Goal: Task Accomplishment & Management: Manage account settings

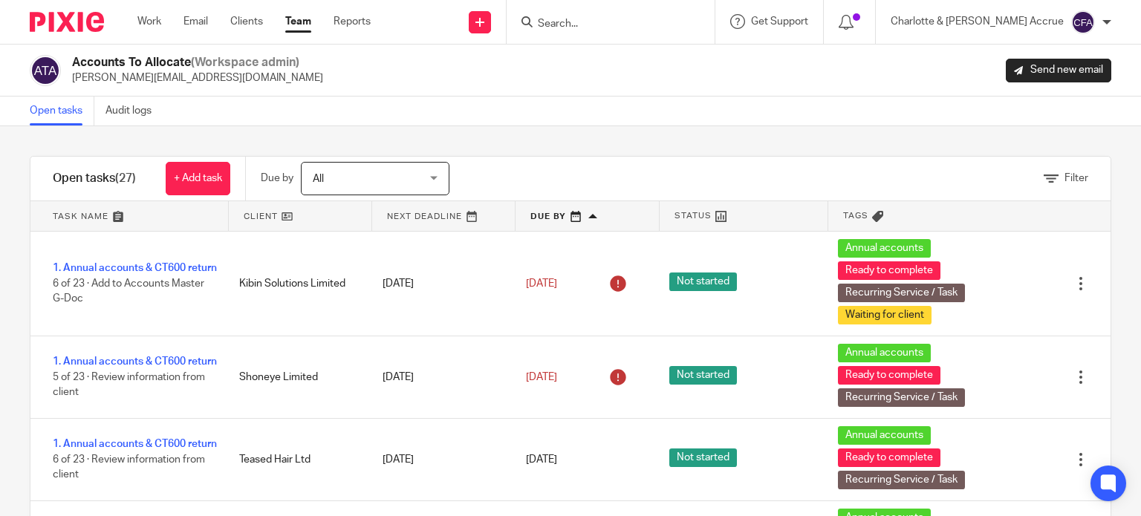
scroll to position [605, 0]
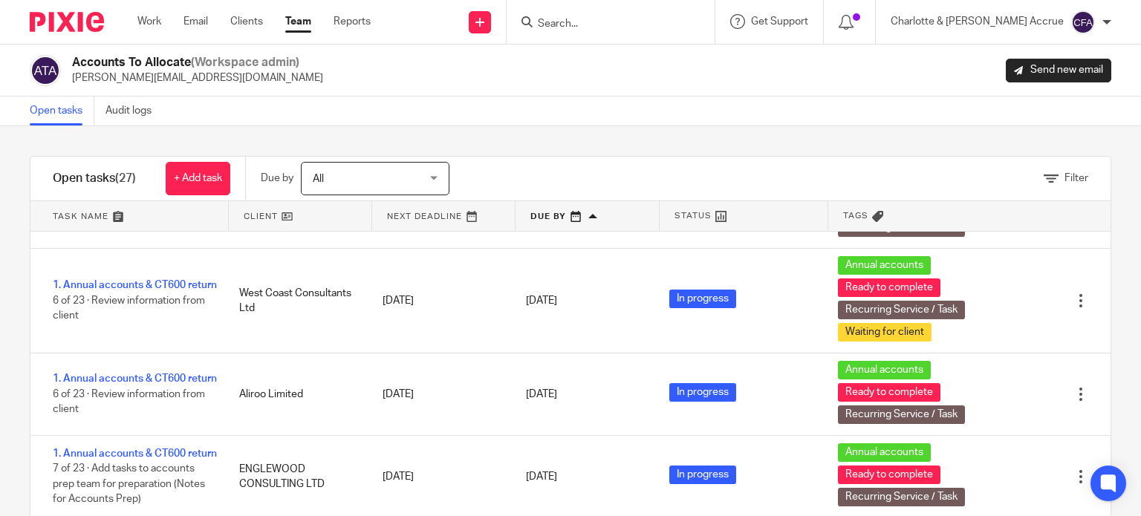
click at [644, 18] on input "Search" at bounding box center [603, 24] width 134 height 13
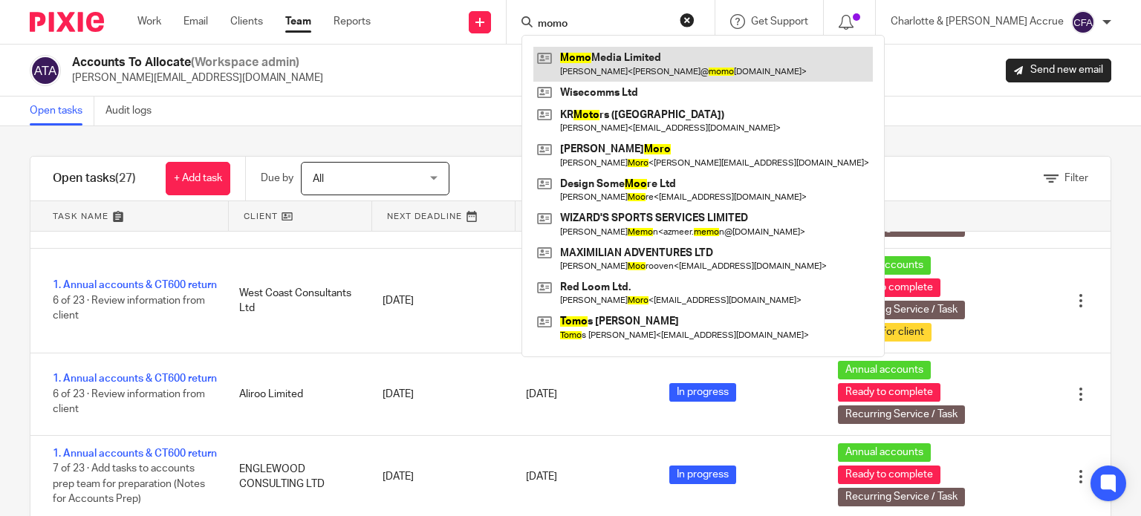
type input "momo"
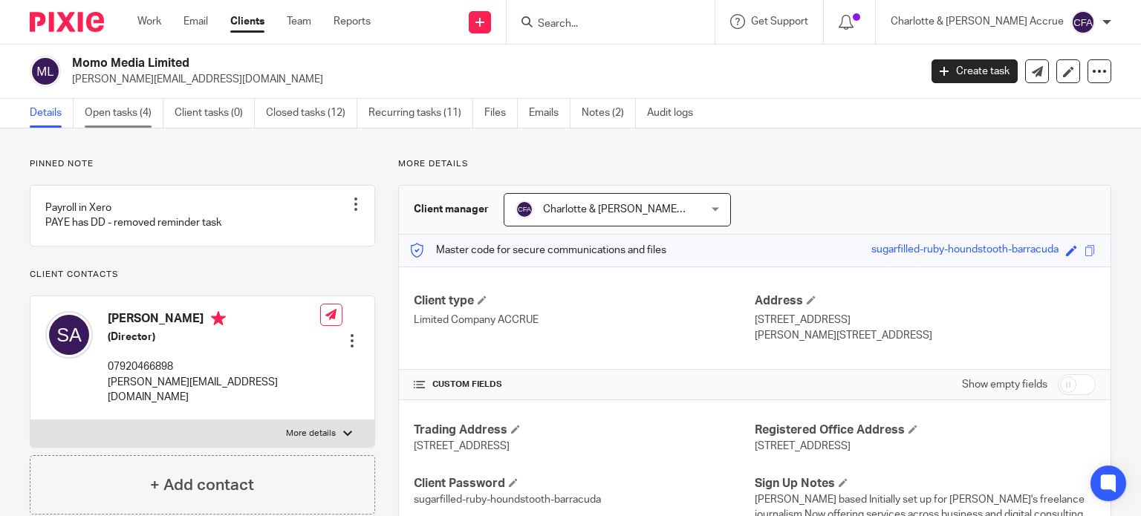
click at [115, 111] on link "Open tasks (4)" at bounding box center [124, 113] width 79 height 29
